Goal: Task Accomplishment & Management: Complete application form

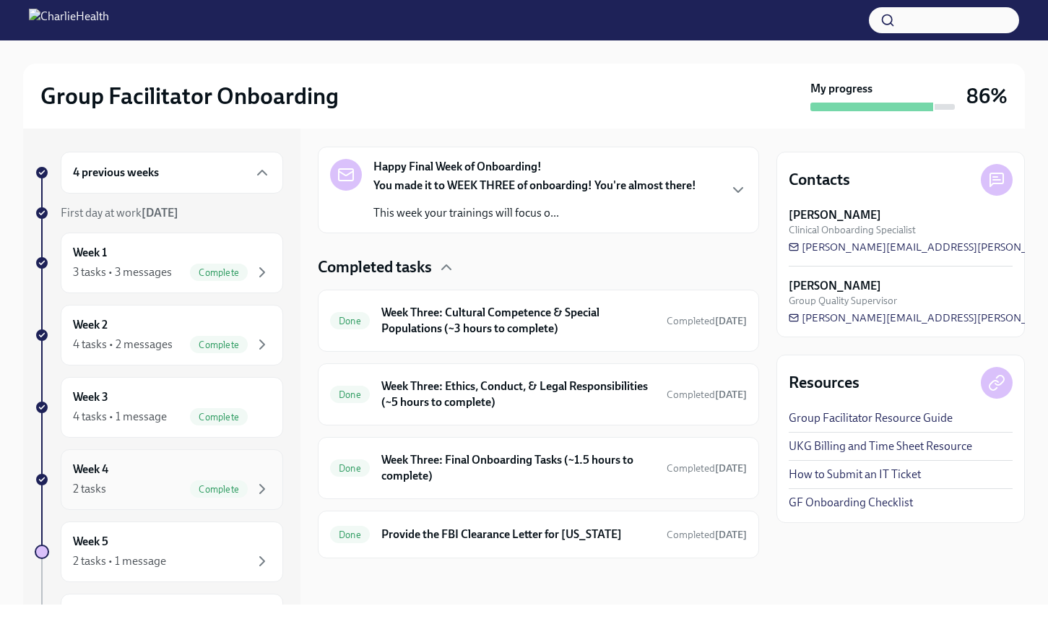
scroll to position [135, 0]
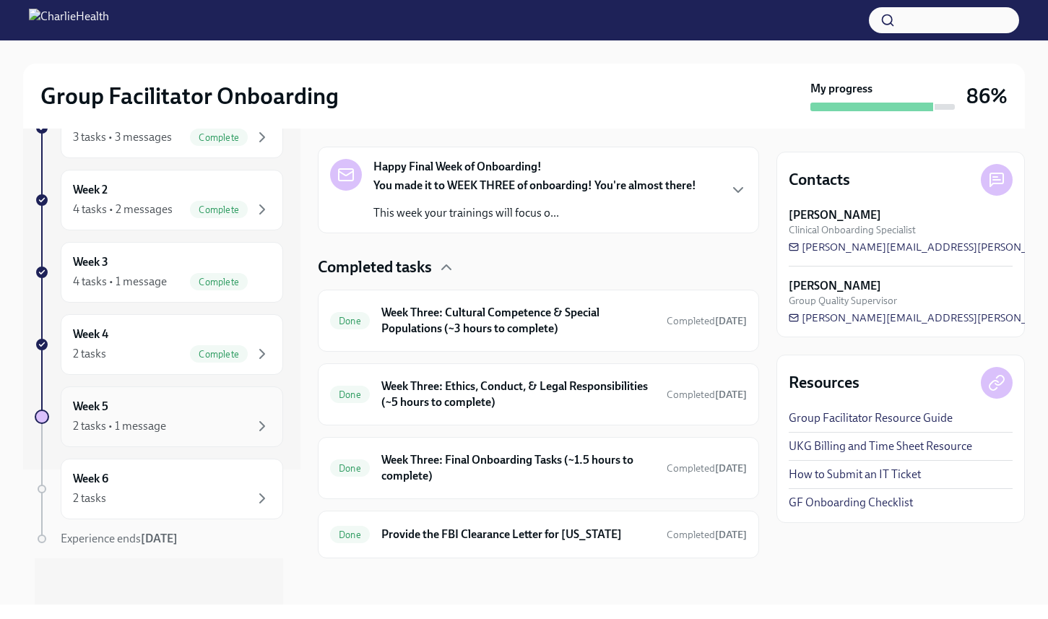
click at [153, 422] on div "2 tasks • 1 message" at bounding box center [119, 426] width 93 height 16
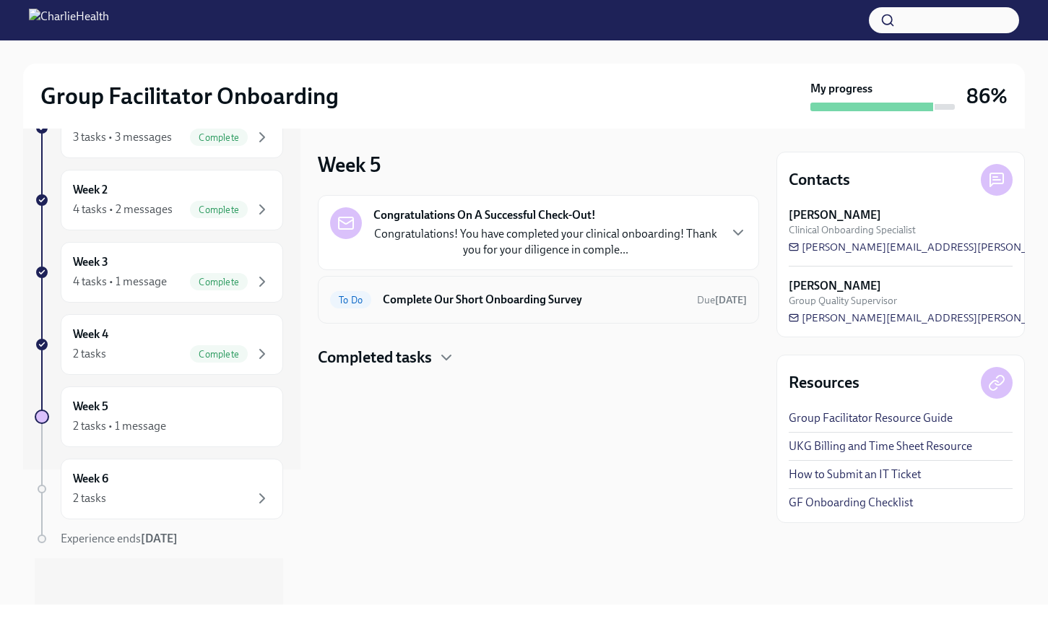
click at [561, 294] on h6 "Complete Our Short Onboarding Survey" at bounding box center [534, 300] width 302 height 16
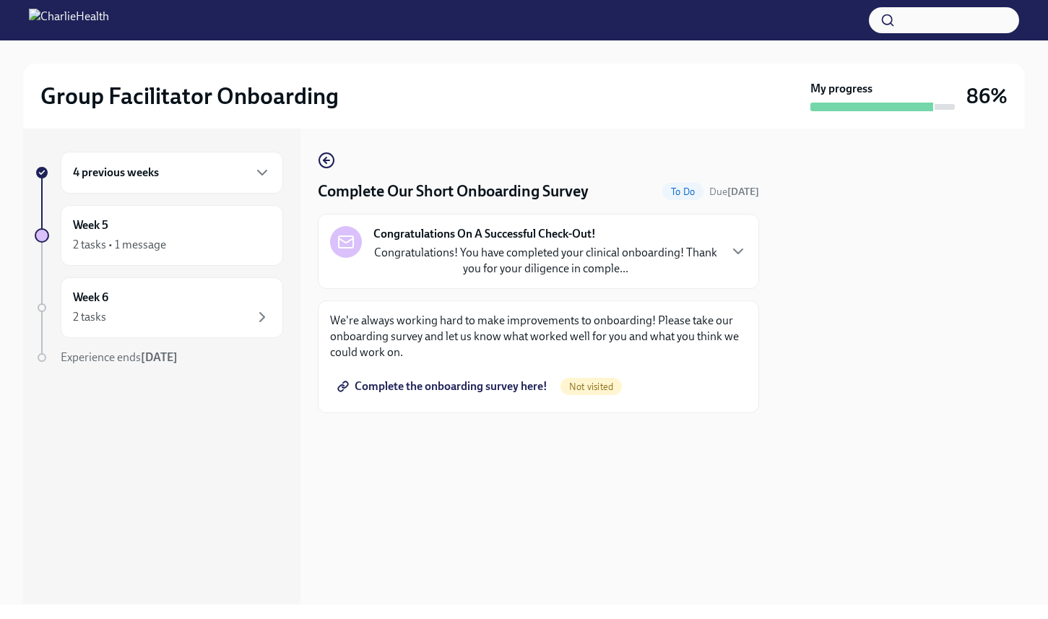
click at [460, 391] on span "Complete the onboarding survey here!" at bounding box center [443, 386] width 207 height 14
click at [838, 323] on div at bounding box center [900, 367] width 248 height 476
click at [261, 164] on icon "button" at bounding box center [261, 172] width 17 height 17
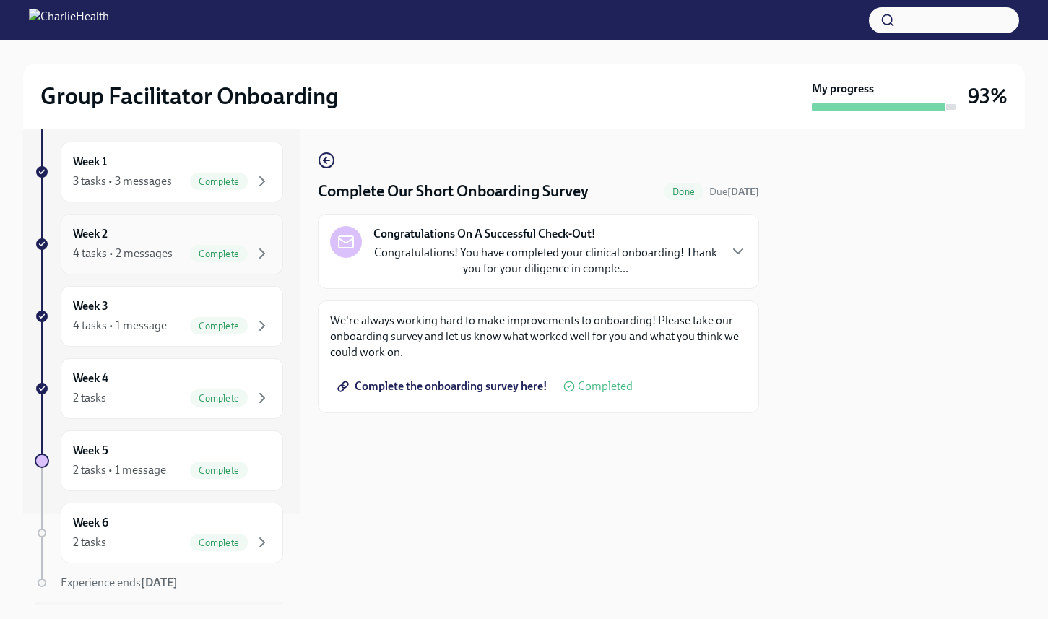
scroll to position [135, 0]
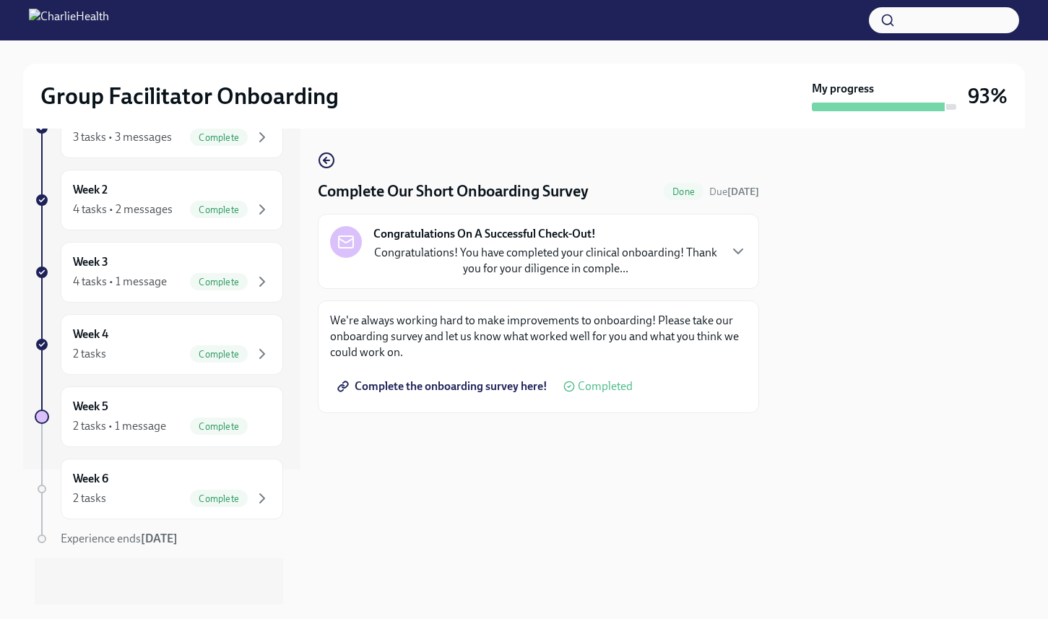
click at [46, 484] on div at bounding box center [42, 489] width 14 height 14
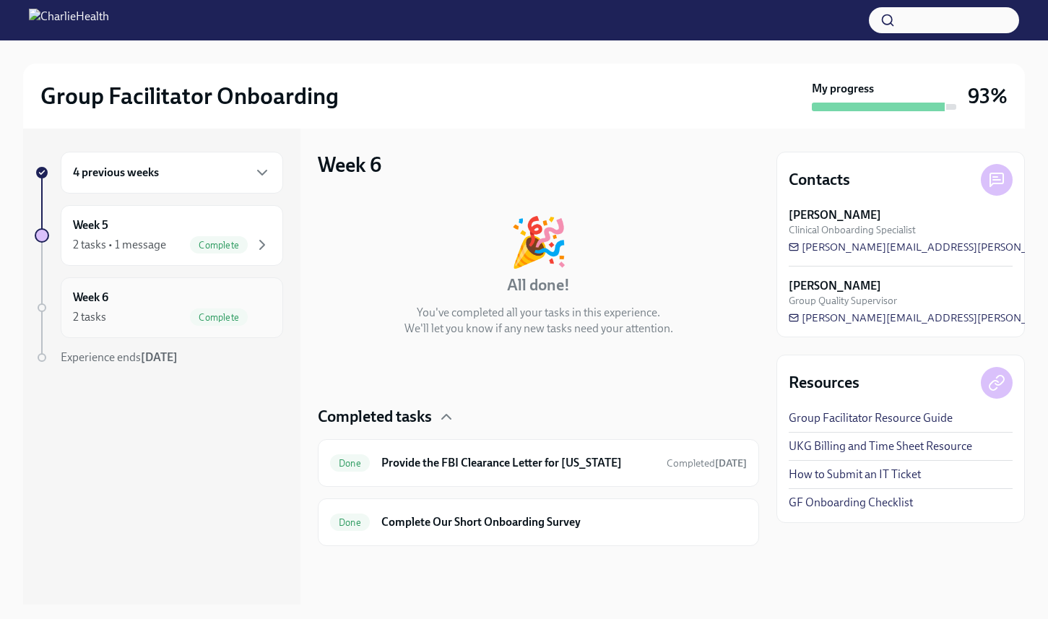
click at [160, 302] on div "Week 6 2 tasks Complete" at bounding box center [172, 307] width 198 height 36
click at [591, 518] on h6 "Complete Our Short Onboarding Survey" at bounding box center [563, 522] width 365 height 16
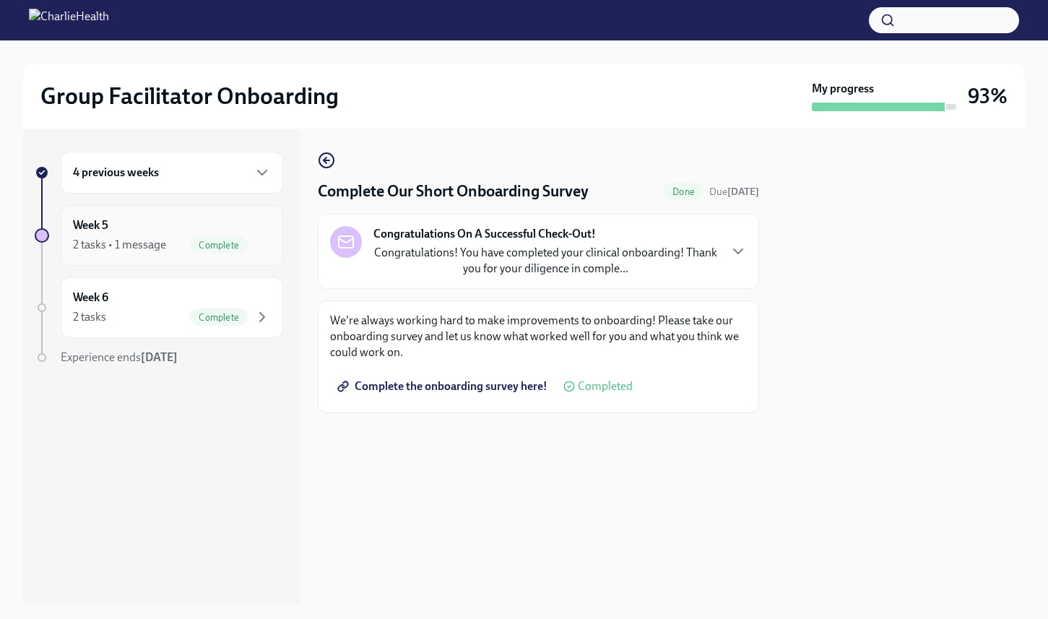
click at [145, 247] on div "2 tasks • 1 message" at bounding box center [119, 245] width 93 height 16
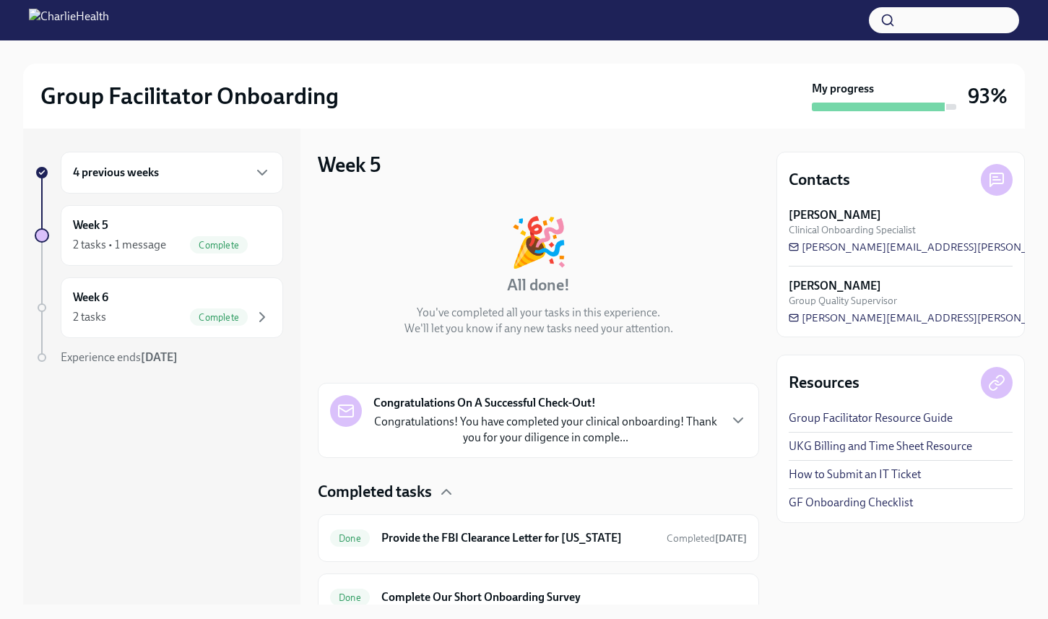
scroll to position [77, 0]
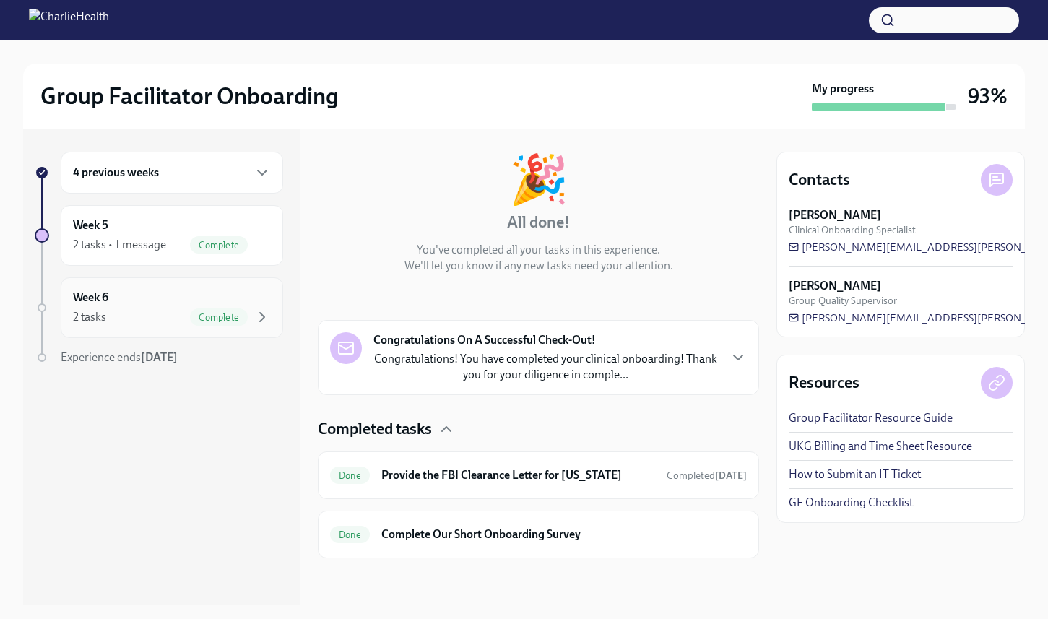
click at [122, 287] on div "Week 6 2 tasks Complete" at bounding box center [172, 307] width 222 height 61
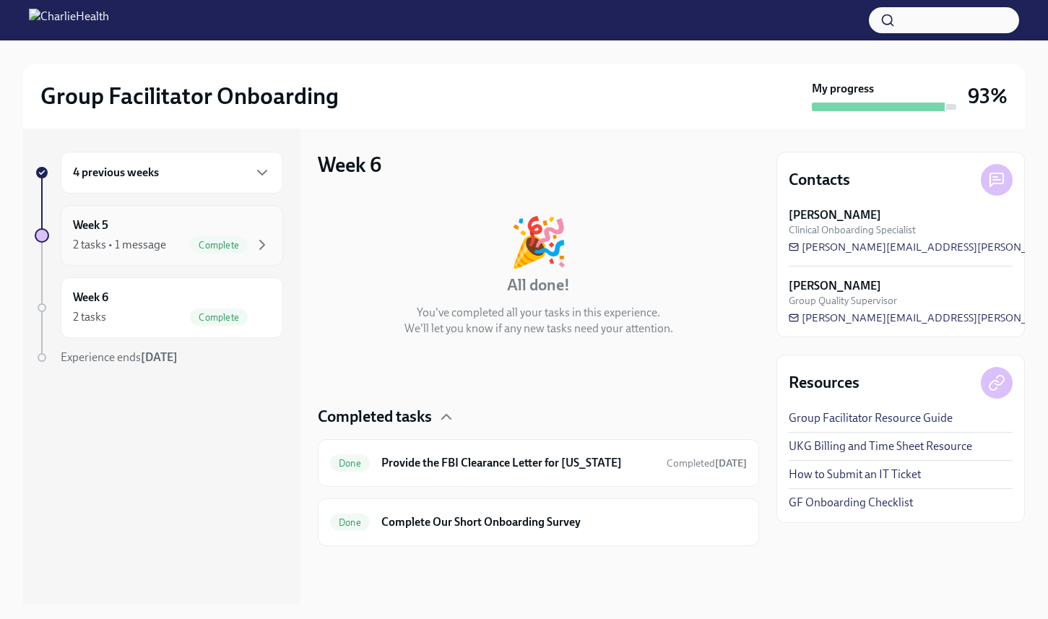
click at [151, 228] on div "Week 5 2 tasks • 1 message Complete" at bounding box center [172, 235] width 198 height 36
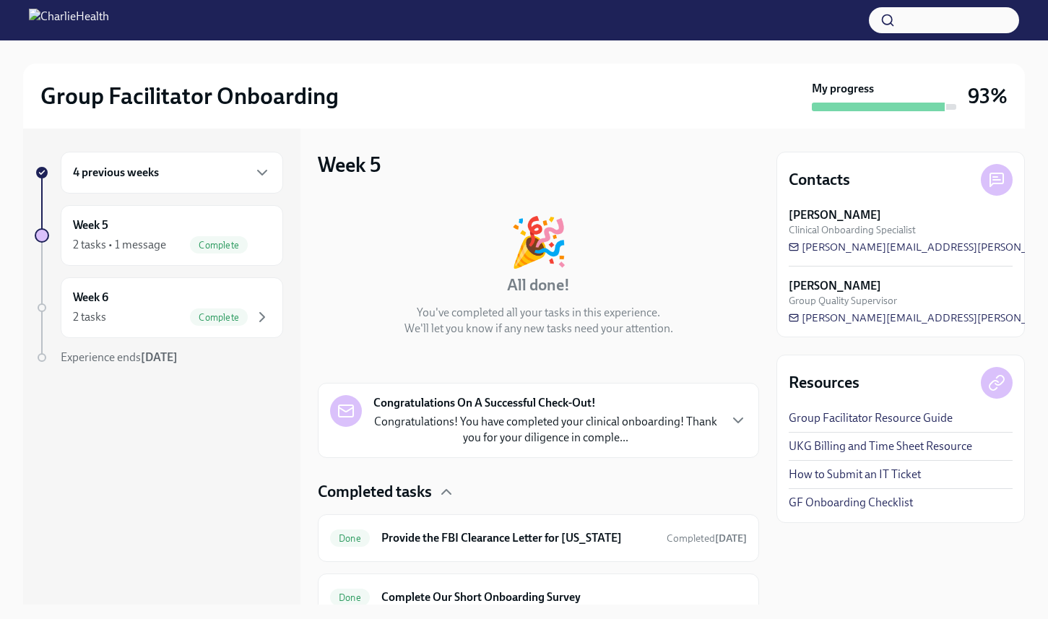
scroll to position [77, 0]
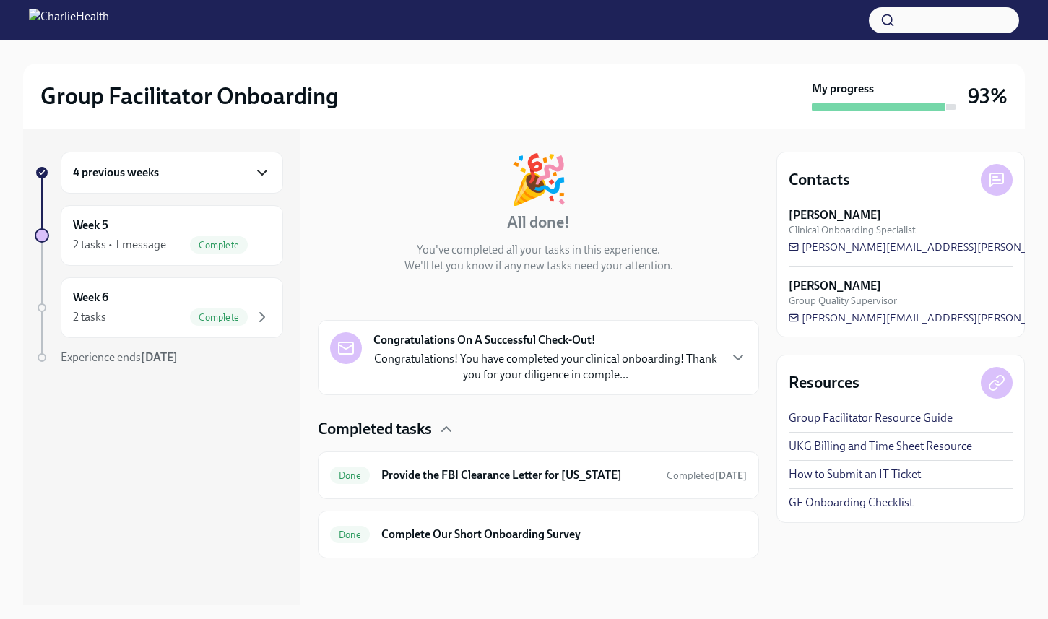
click at [269, 164] on icon "button" at bounding box center [261, 172] width 17 height 17
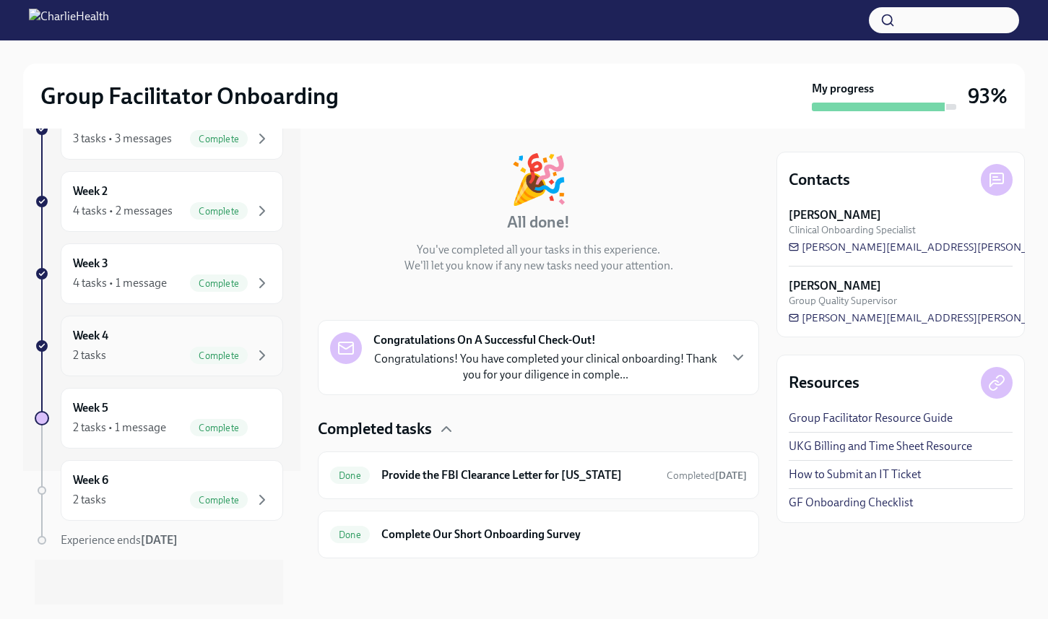
scroll to position [135, 0]
click at [105, 487] on div "Week 6 2 tasks Complete" at bounding box center [172, 489] width 198 height 36
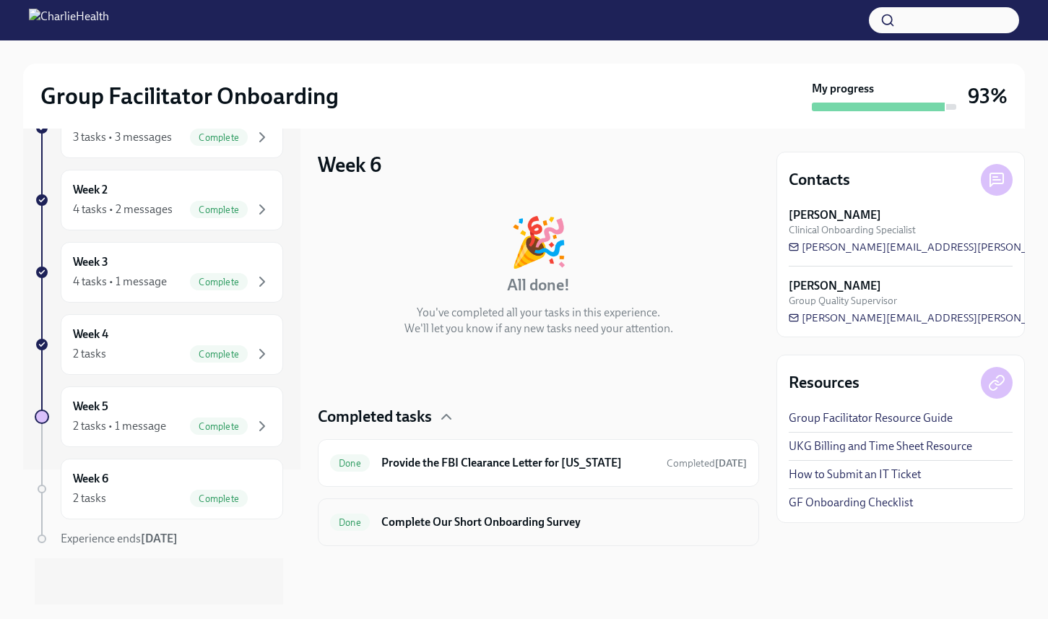
click at [532, 529] on h6 "Complete Our Short Onboarding Survey" at bounding box center [563, 522] width 365 height 16
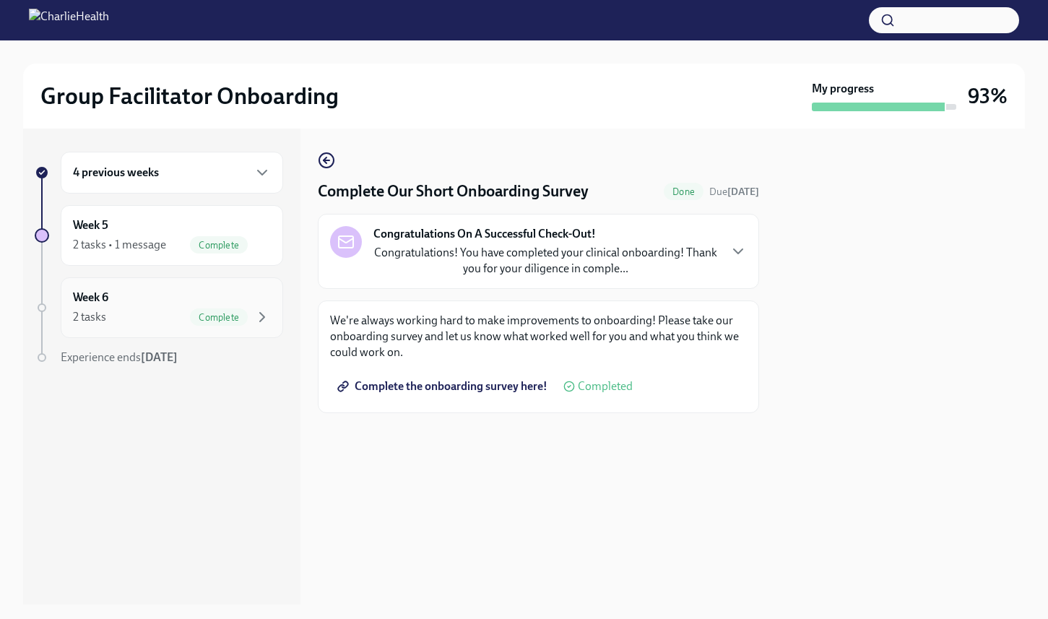
click at [147, 302] on div "Week 6 2 tasks Complete" at bounding box center [172, 307] width 198 height 36
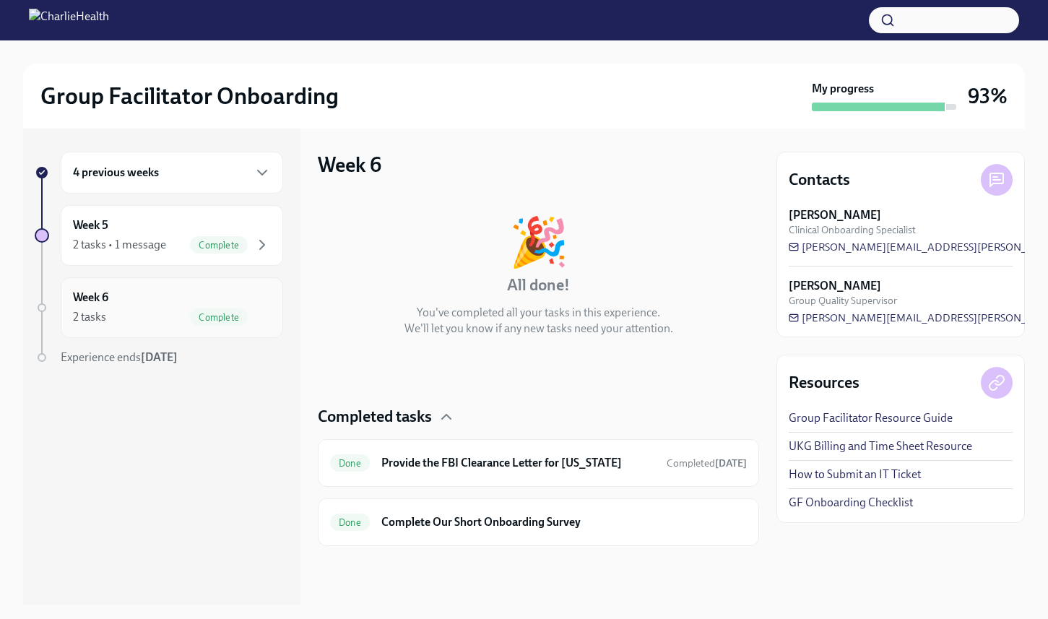
click at [83, 303] on h6 "Week 6" at bounding box center [90, 297] width 35 height 16
click at [283, 394] on div "4 previous weeks Week 5 2 tasks • 1 message Complete Week 6 2 tasks Complete Ex…" at bounding box center [161, 367] width 277 height 476
